Goal: Information Seeking & Learning: Check status

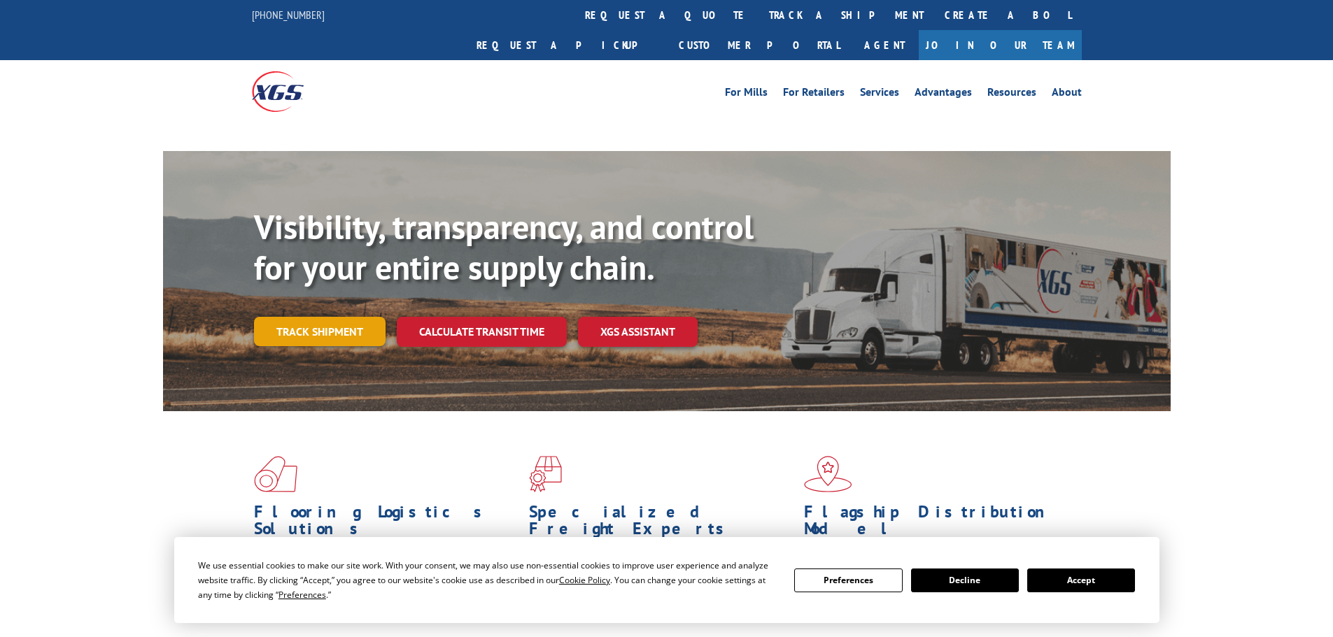
drag, startPoint x: 316, startPoint y: 304, endPoint x: 327, endPoint y: 287, distance: 19.2
click at [316, 304] on div "Visibility, transparency, and control for your entire supply chain. Track shipm…" at bounding box center [712, 304] width 916 height 195
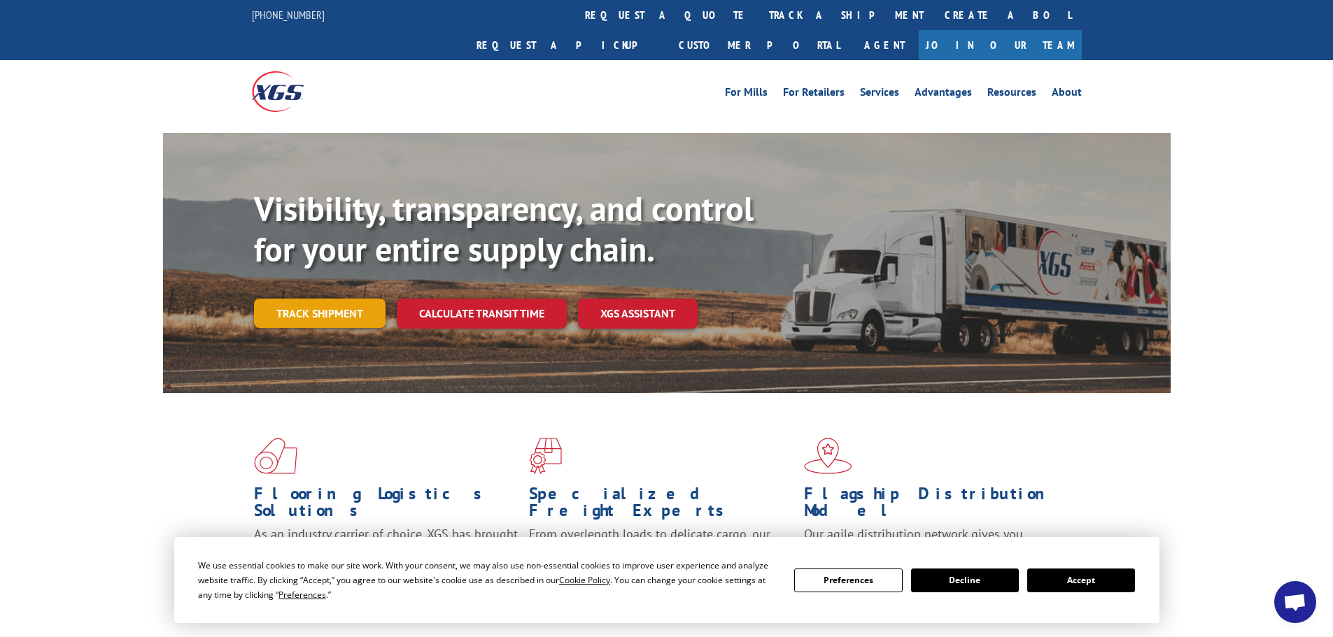
click at [354, 299] on link "Track shipment" at bounding box center [320, 313] width 132 height 29
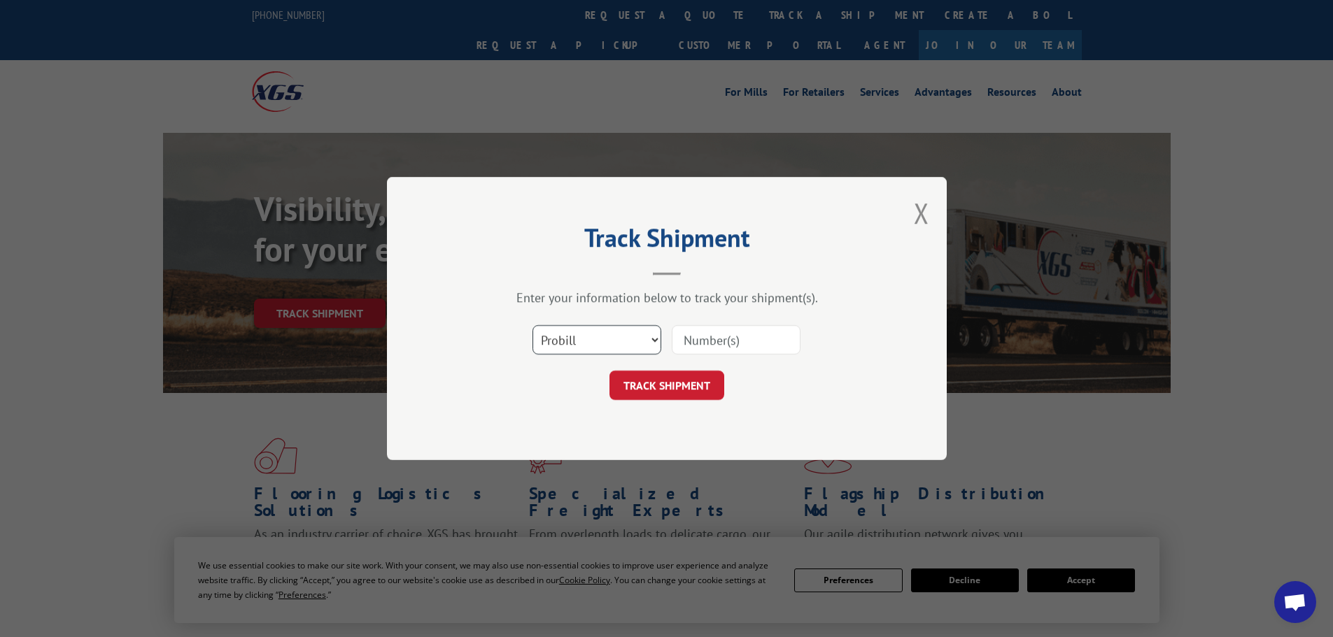
click at [557, 332] on select "Select category... Probill BOL PO" at bounding box center [596, 339] width 129 height 29
select select "po"
click at [532, 325] on select "Select category... Probill BOL PO" at bounding box center [596, 339] width 129 height 29
click at [721, 343] on input at bounding box center [736, 339] width 129 height 29
paste input "82505902"
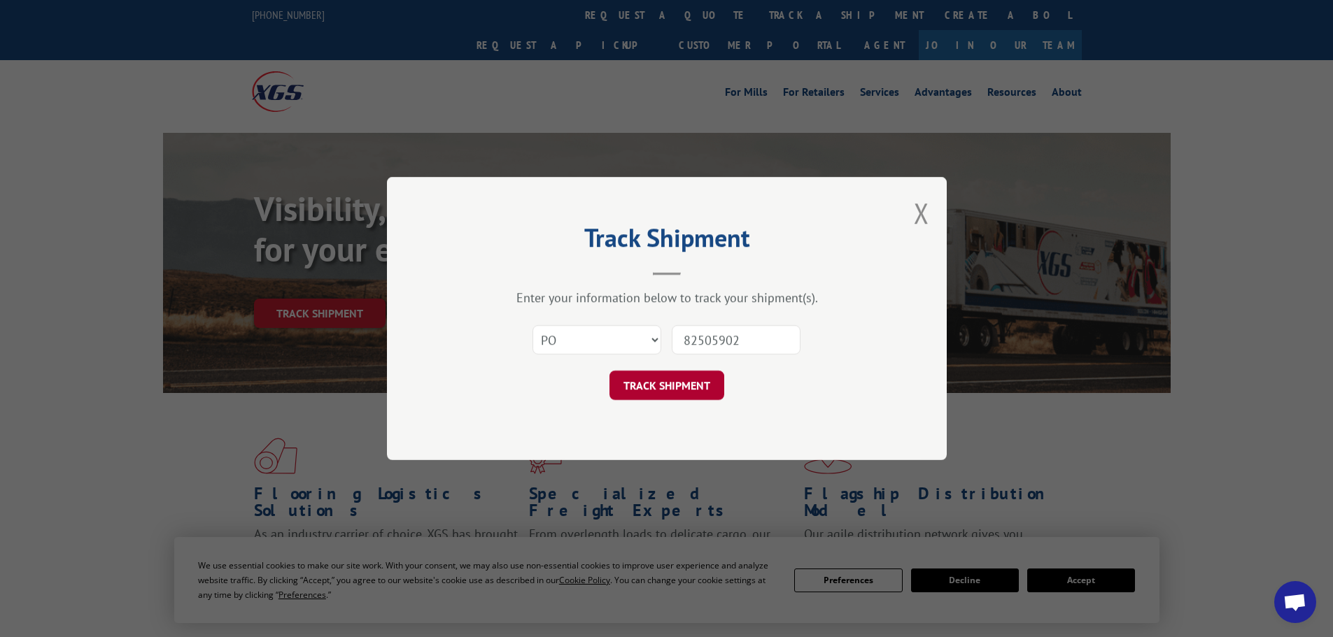
type input "82505902"
click at [683, 390] on button "TRACK SHIPMENT" at bounding box center [666, 385] width 115 height 29
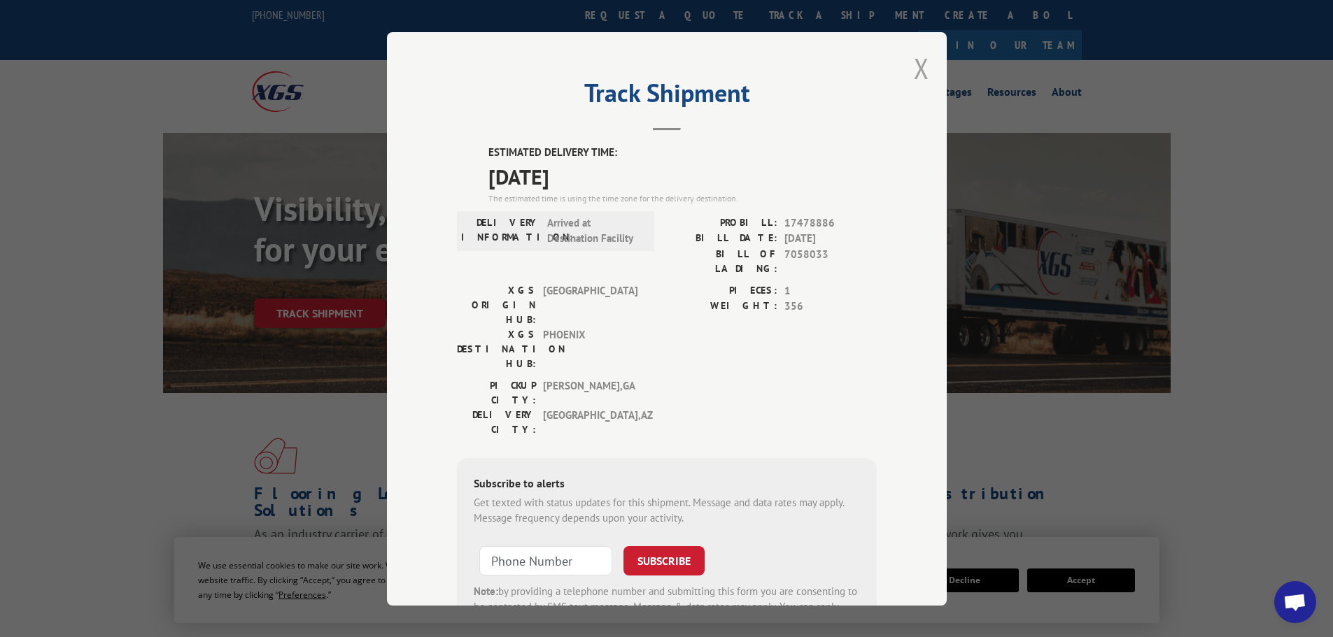
click at [916, 55] on button "Close modal" at bounding box center [921, 68] width 15 height 37
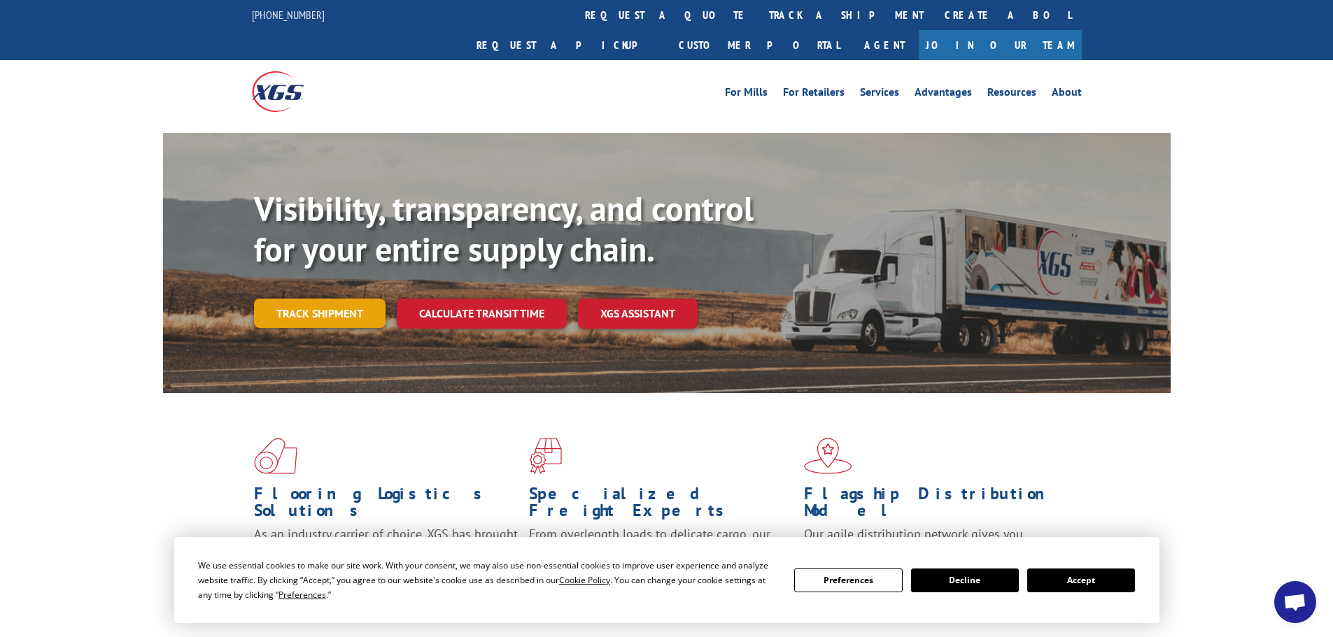
click at [292, 299] on link "Track shipment" at bounding box center [320, 313] width 132 height 29
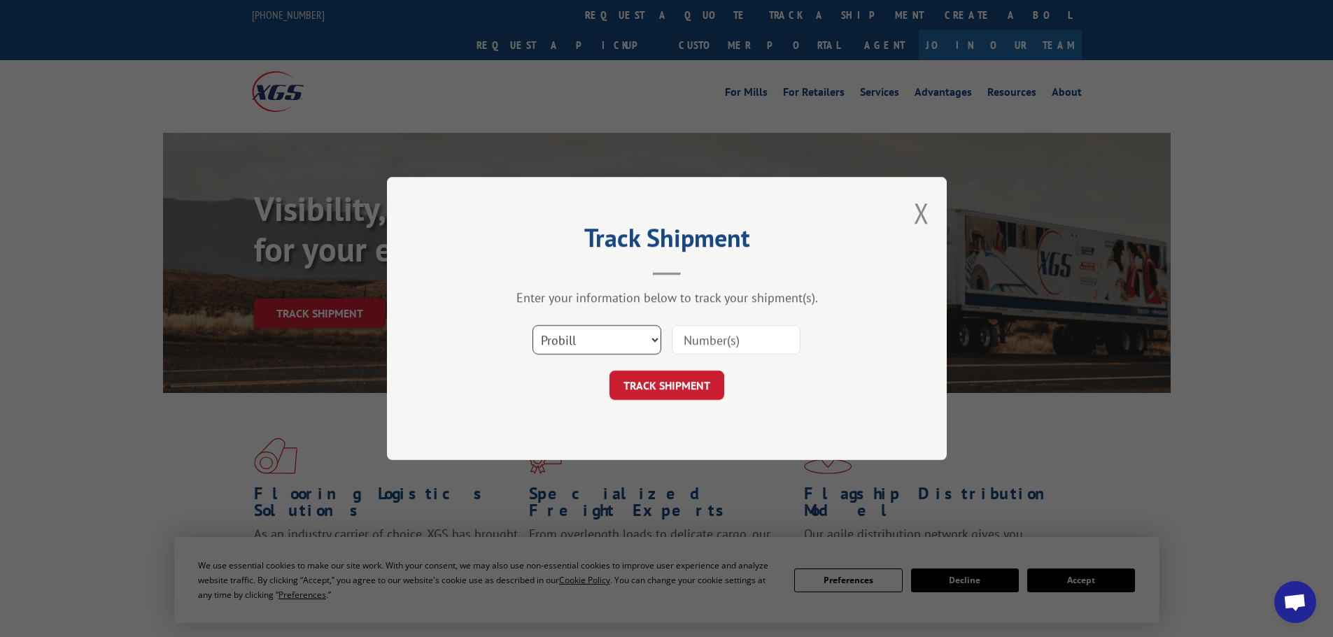
click at [625, 341] on select "Select category... Probill BOL PO" at bounding box center [596, 339] width 129 height 29
select select "po"
click at [532, 325] on select "Select category... Probill BOL PO" at bounding box center [596, 339] width 129 height 29
click at [692, 344] on input at bounding box center [736, 339] width 129 height 29
paste input "82505928"
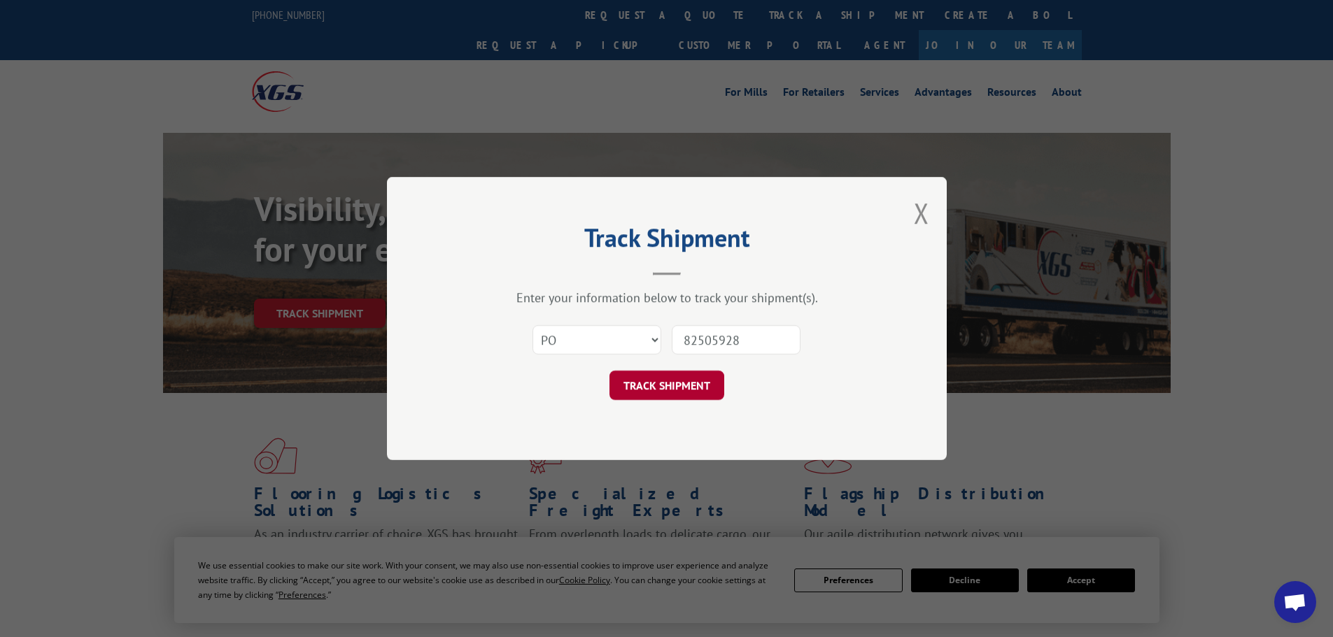
type input "82505928"
click at [651, 386] on button "TRACK SHIPMENT" at bounding box center [666, 385] width 115 height 29
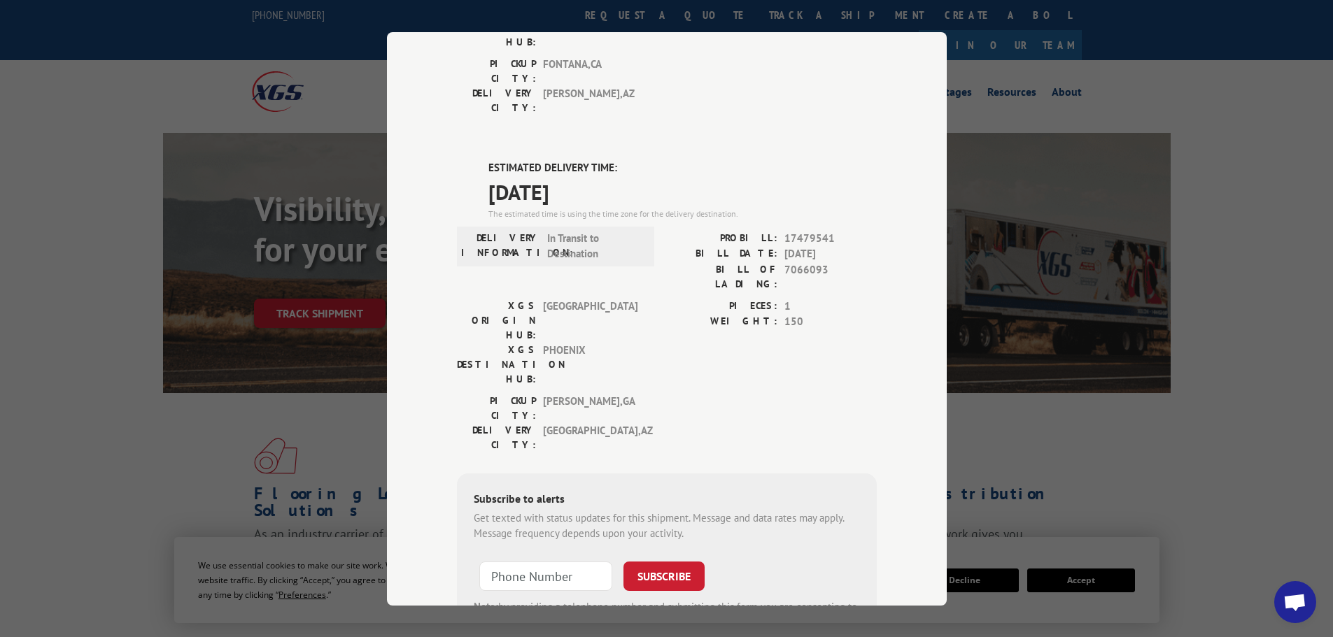
scroll to position [297, 0]
